Goal: Navigation & Orientation: Find specific page/section

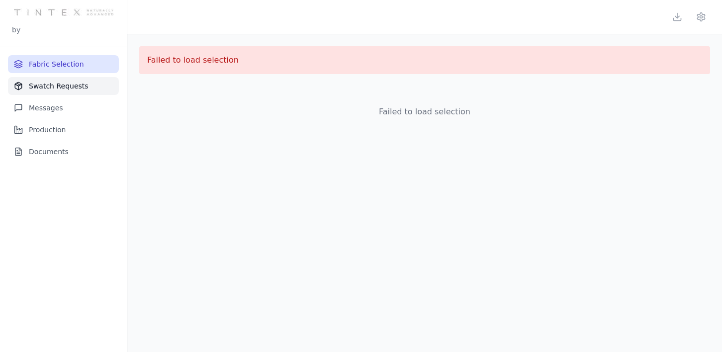
click at [77, 86] on button "Swatch Requests" at bounding box center [63, 86] width 111 height 18
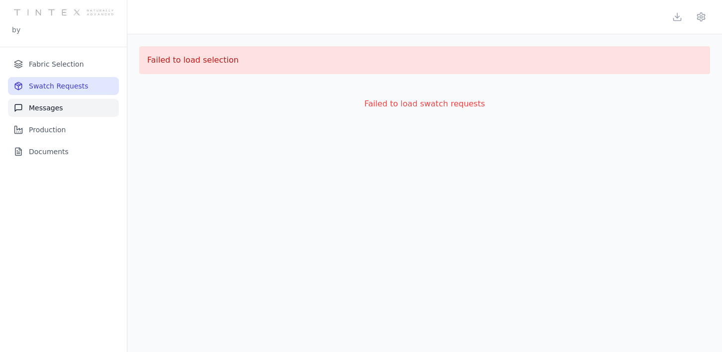
click at [50, 109] on button "Messages" at bounding box center [63, 108] width 111 height 18
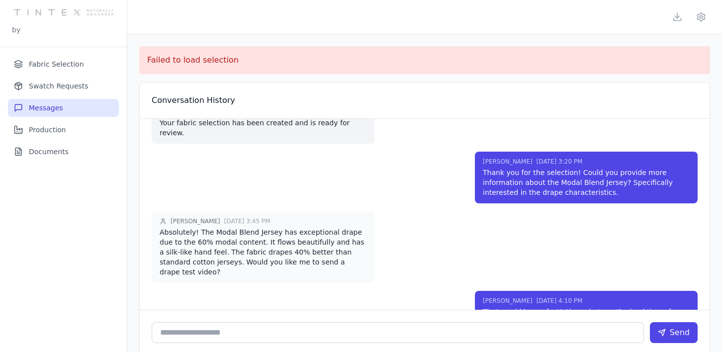
scroll to position [44, 0]
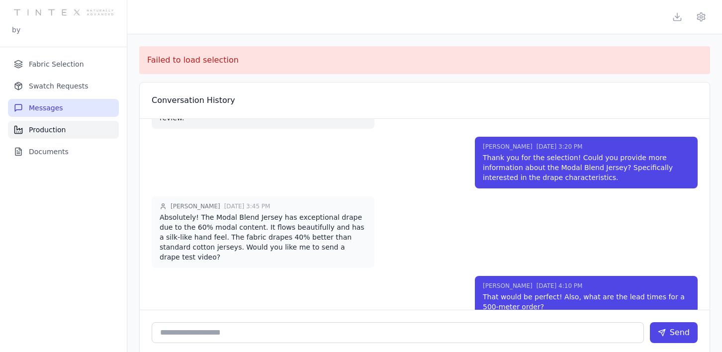
click at [73, 134] on button "Production" at bounding box center [63, 130] width 111 height 18
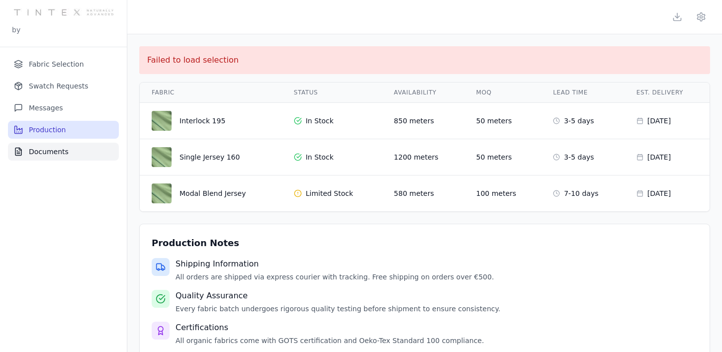
click at [69, 149] on button "Documents" at bounding box center [63, 152] width 111 height 18
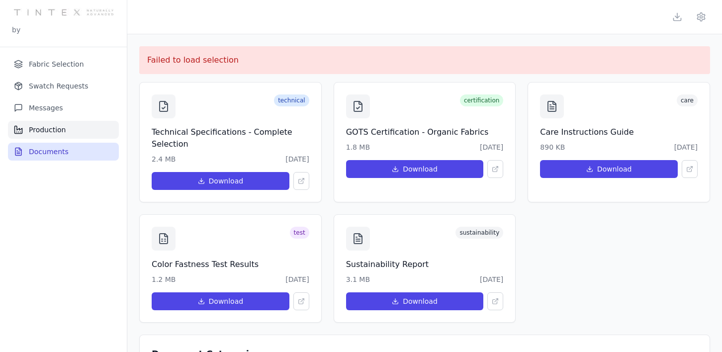
click at [65, 127] on button "Production" at bounding box center [63, 130] width 111 height 18
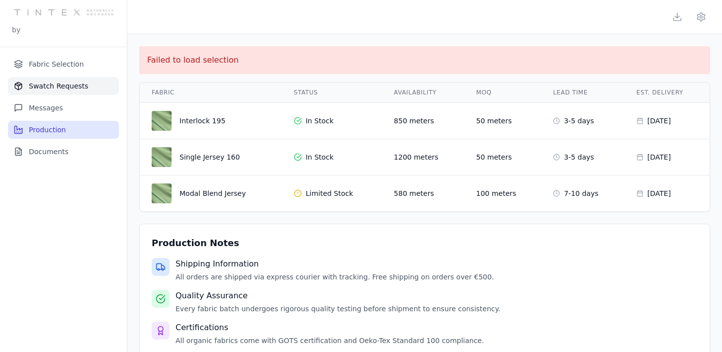
click at [59, 88] on button "Swatch Requests" at bounding box center [63, 86] width 111 height 18
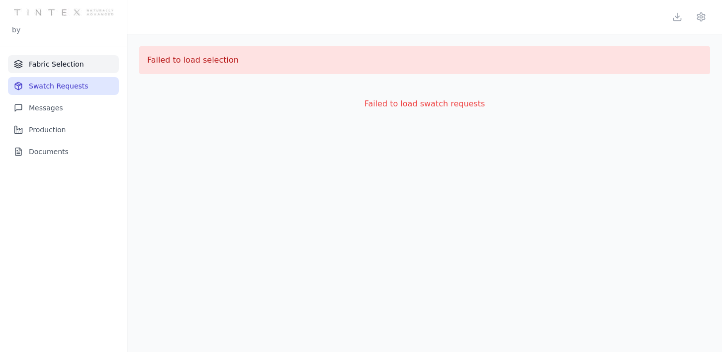
click at [57, 61] on button "Fabric Selection" at bounding box center [63, 64] width 111 height 18
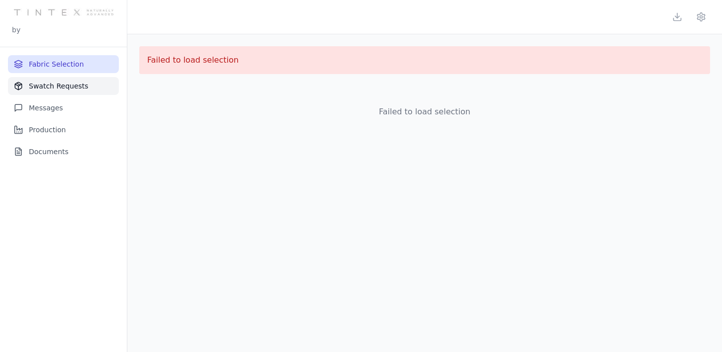
click at [66, 90] on button "Swatch Requests" at bounding box center [63, 86] width 111 height 18
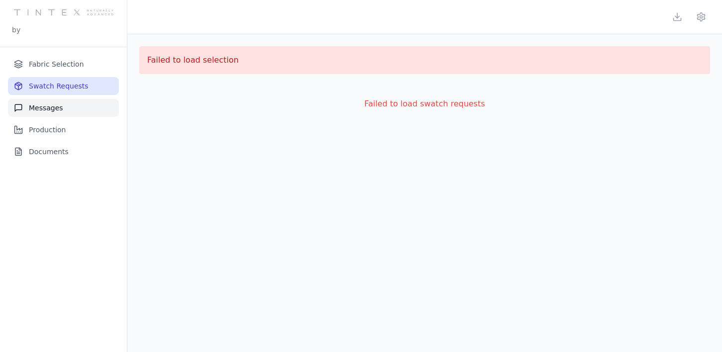
click at [66, 102] on button "Messages" at bounding box center [63, 108] width 111 height 18
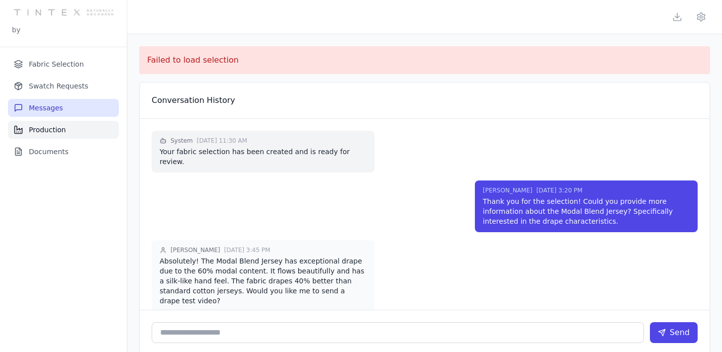
click at [66, 124] on button "Production" at bounding box center [63, 130] width 111 height 18
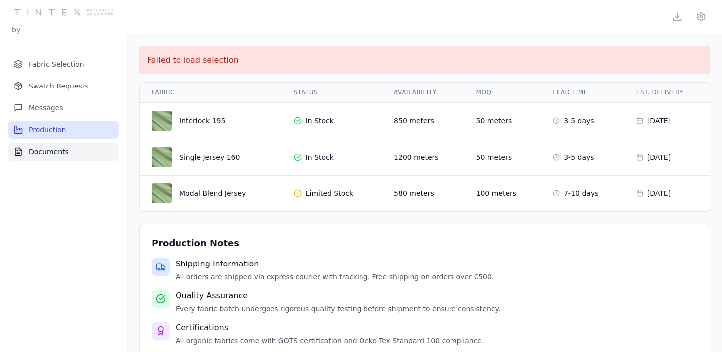
click at [66, 145] on button "Documents" at bounding box center [63, 152] width 111 height 18
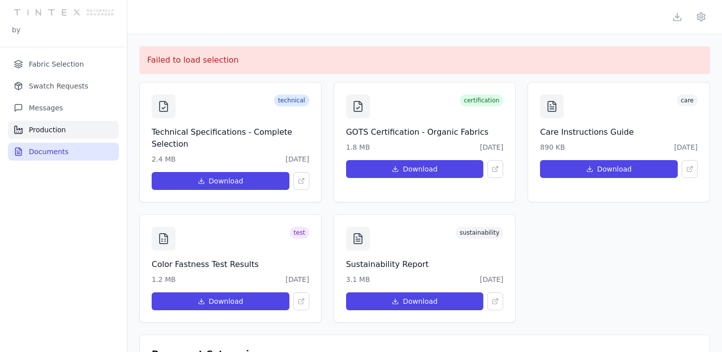
click at [60, 127] on button "Production" at bounding box center [63, 130] width 111 height 18
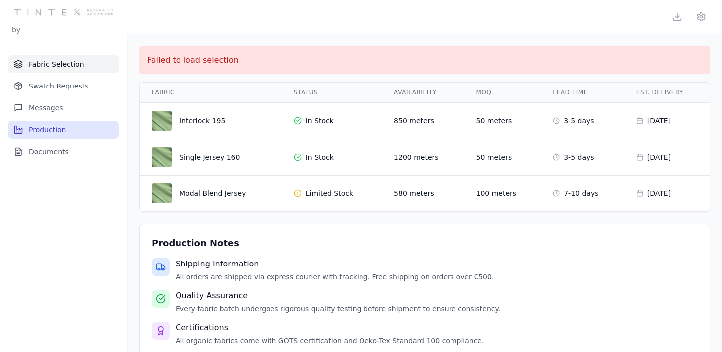
click at [73, 59] on button "Fabric Selection" at bounding box center [63, 64] width 111 height 18
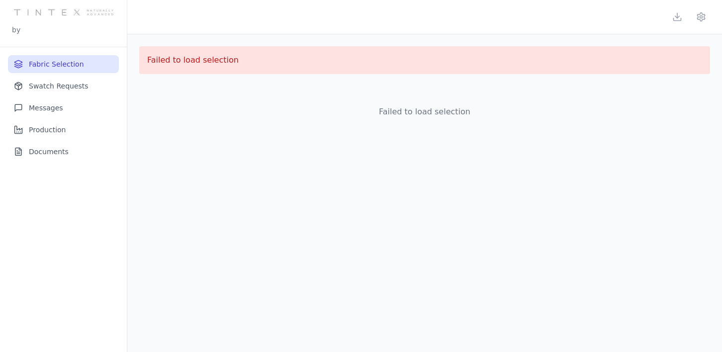
click at [29, 21] on img at bounding box center [63, 12] width 99 height 25
click at [19, 26] on p "by" at bounding box center [16, 30] width 8 height 10
click at [50, 138] on button "Production" at bounding box center [63, 130] width 111 height 18
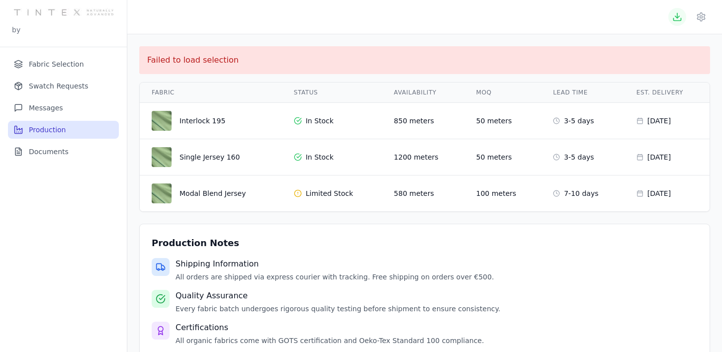
click at [676, 15] on icon at bounding box center [678, 17] width 10 height 10
click at [677, 16] on icon at bounding box center [678, 17] width 10 height 10
click at [67, 64] on button "Fabric Selection" at bounding box center [63, 64] width 111 height 18
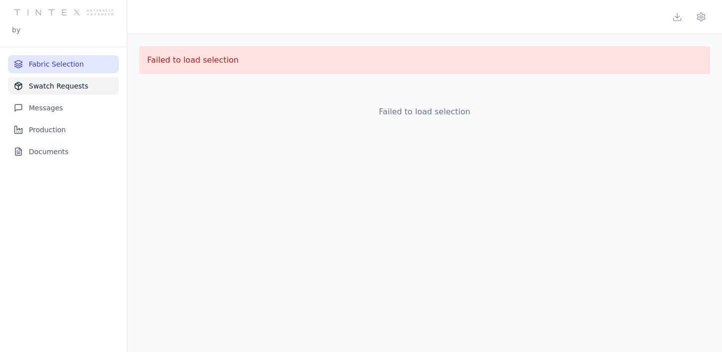
click at [70, 86] on button "Swatch Requests" at bounding box center [63, 86] width 111 height 18
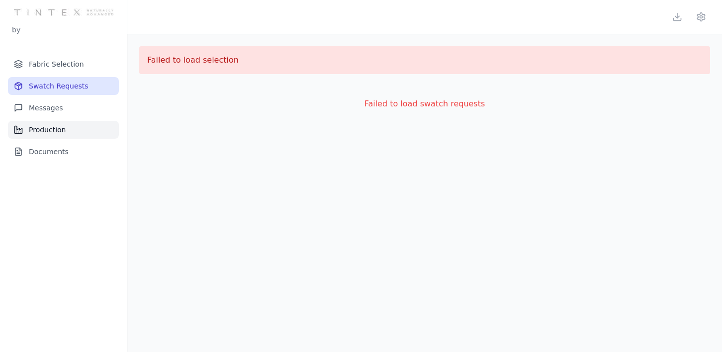
click at [61, 125] on button "Production" at bounding box center [63, 130] width 111 height 18
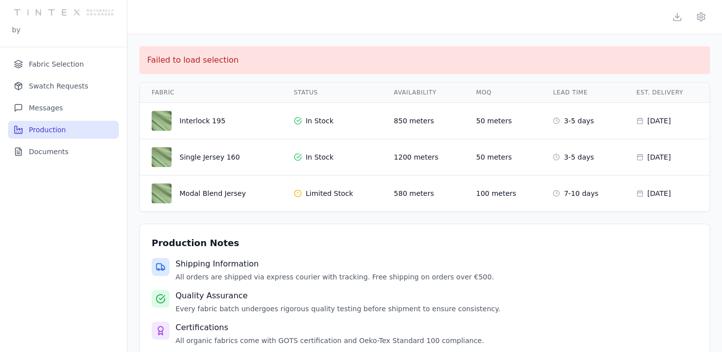
scroll to position [18, 0]
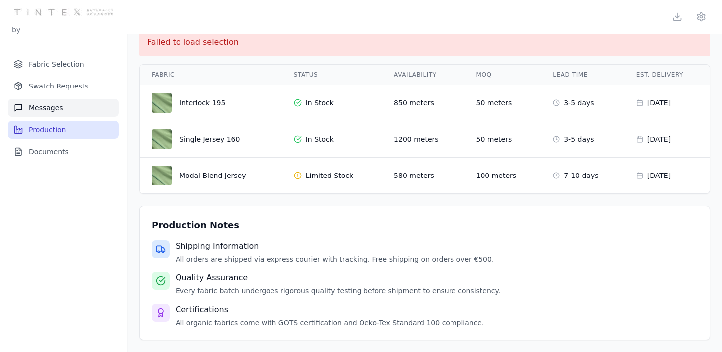
click at [60, 112] on button "Messages" at bounding box center [63, 108] width 111 height 18
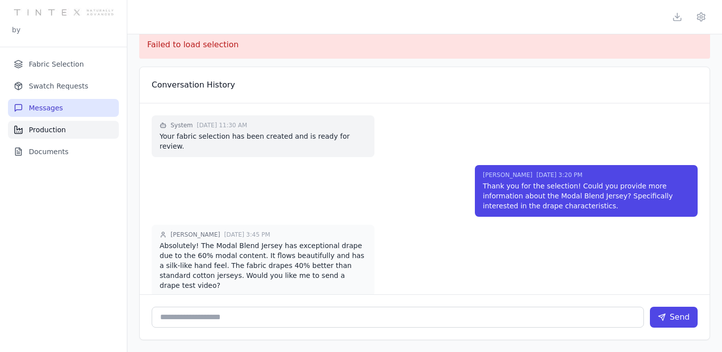
click at [63, 127] on button "Production" at bounding box center [63, 130] width 111 height 18
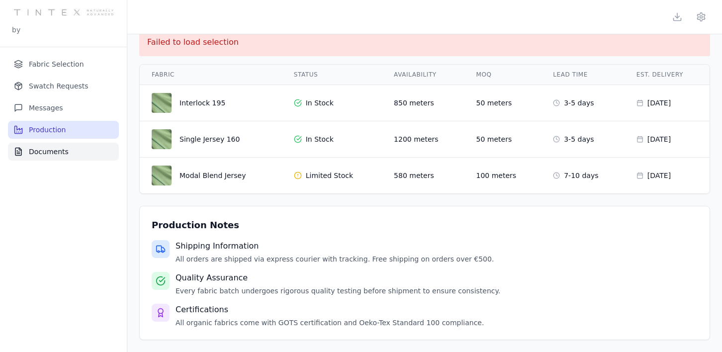
click at [65, 156] on button "Documents" at bounding box center [63, 152] width 111 height 18
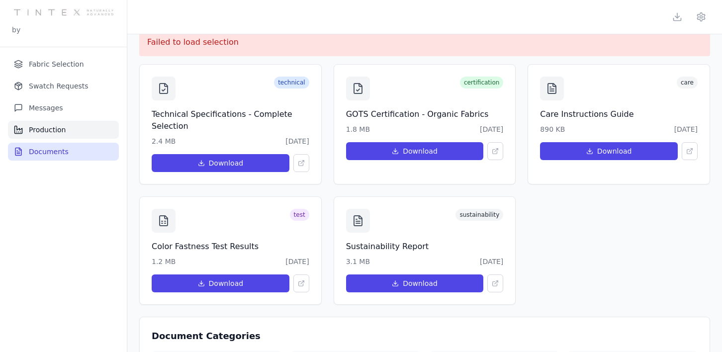
click at [65, 131] on button "Production" at bounding box center [63, 130] width 111 height 18
